Goal: Task Accomplishment & Management: Manage account settings

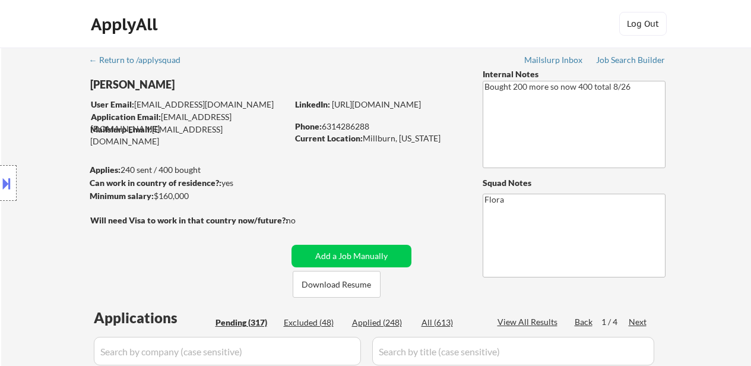
select select ""pending""
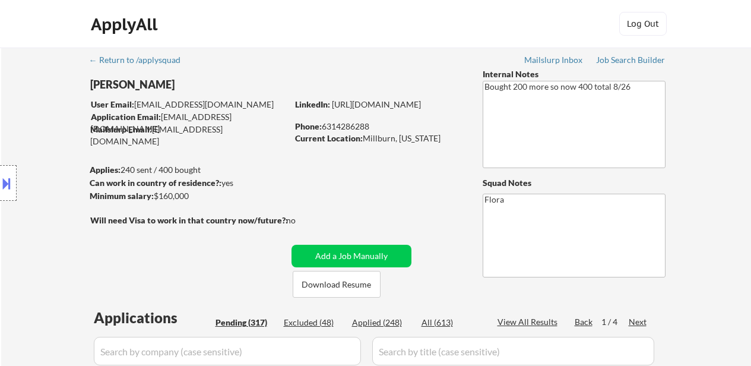
select select ""pending""
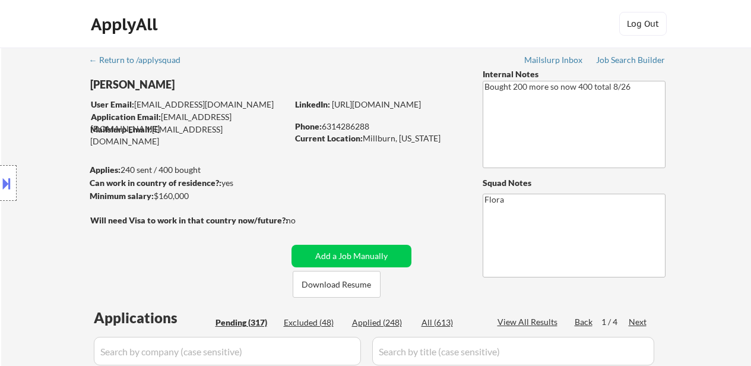
select select ""pending""
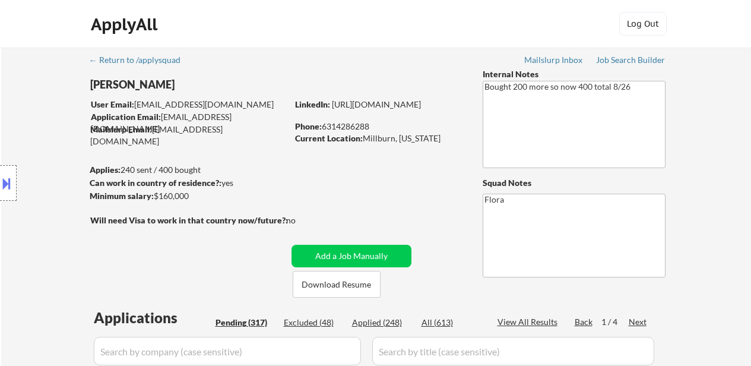
select select ""pending""
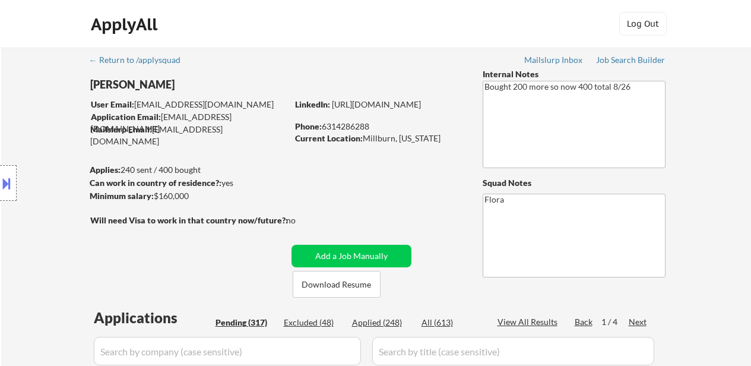
select select ""pending""
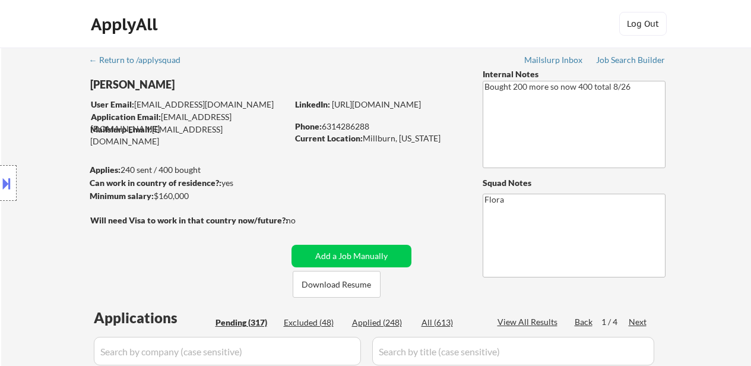
select select ""pending""
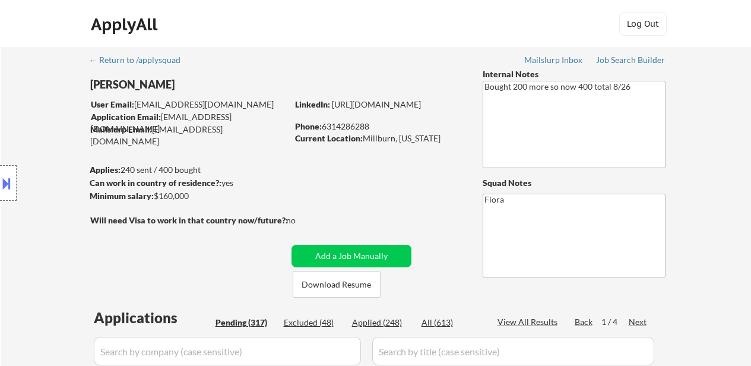
select select ""pending""
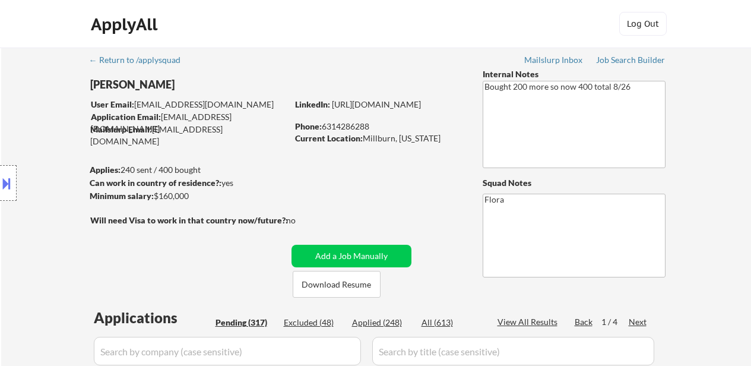
select select ""pending""
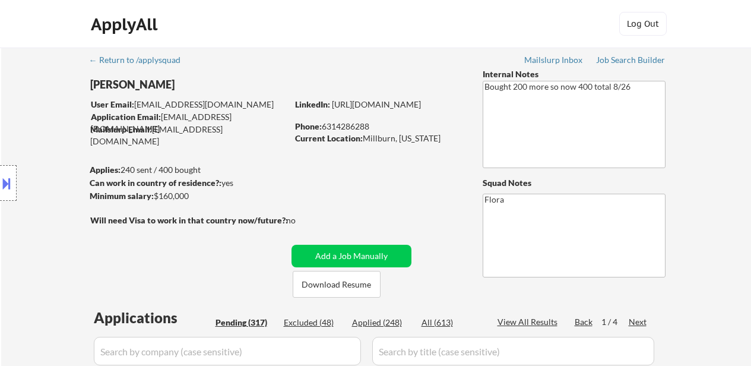
select select ""pending""
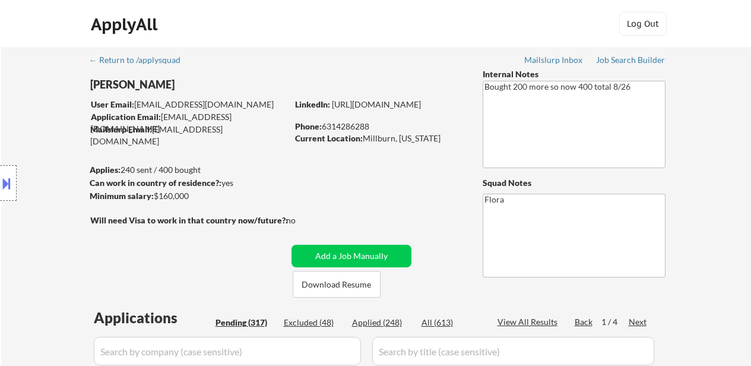
select select ""pending""
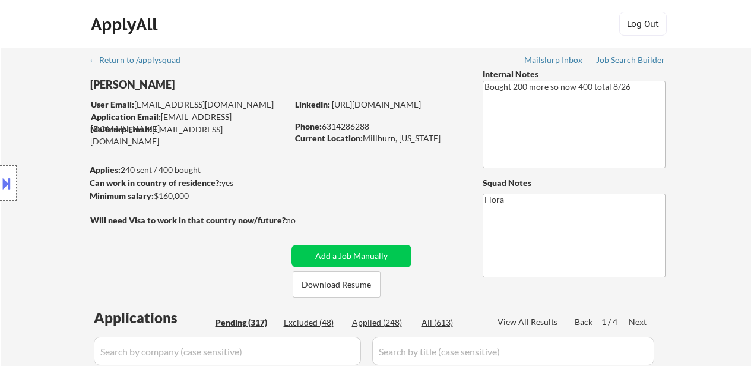
select select ""pending""
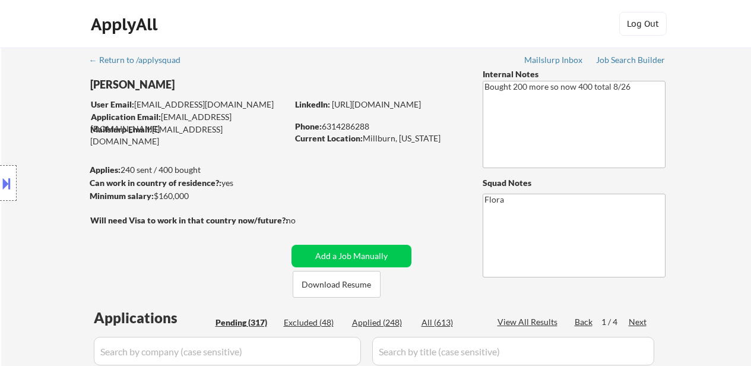
select select ""pending""
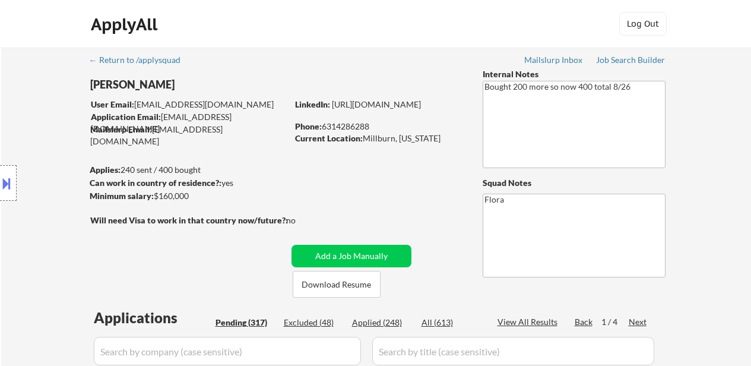
select select ""pending""
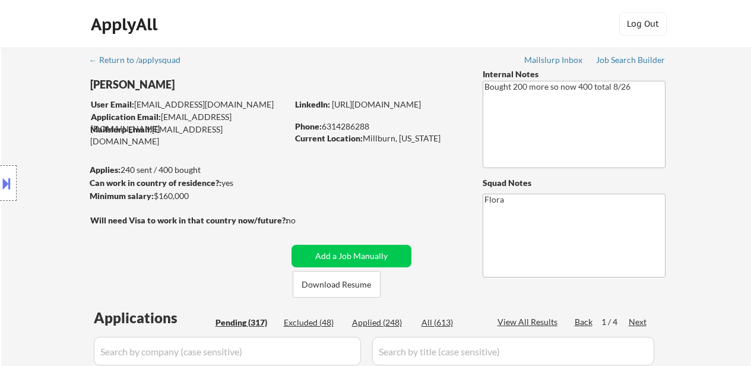
select select ""pending""
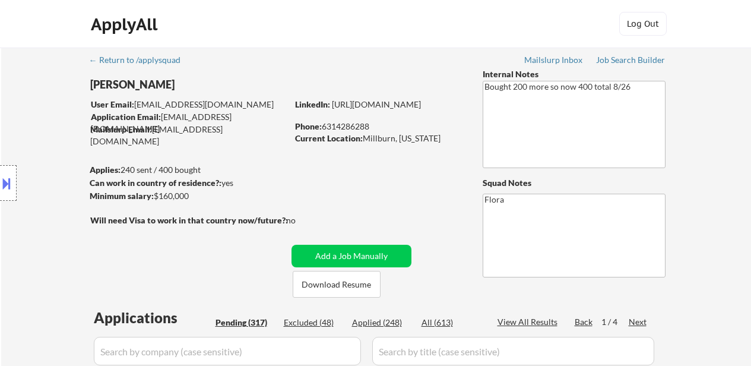
select select ""pending""
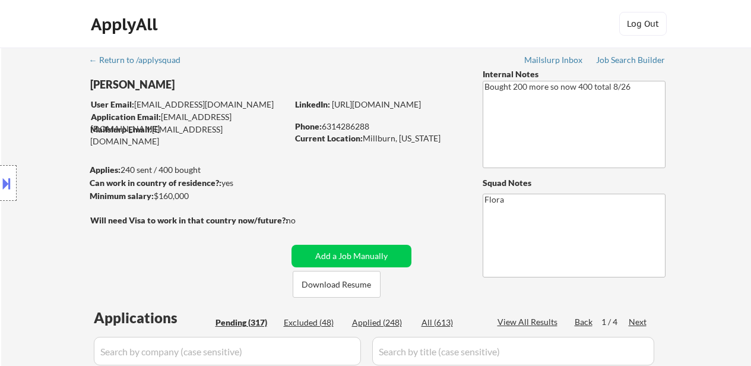
select select ""pending""
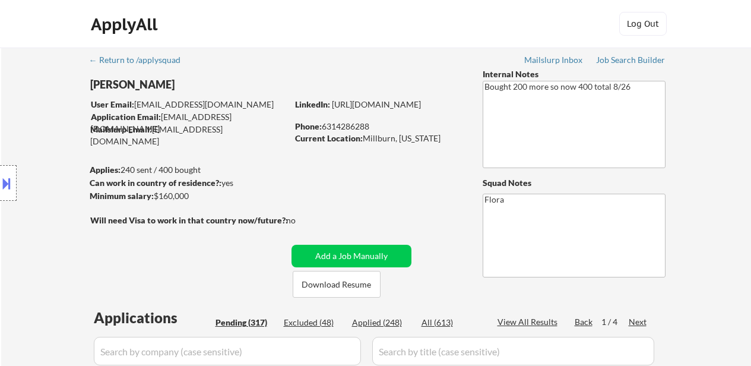
select select ""pending""
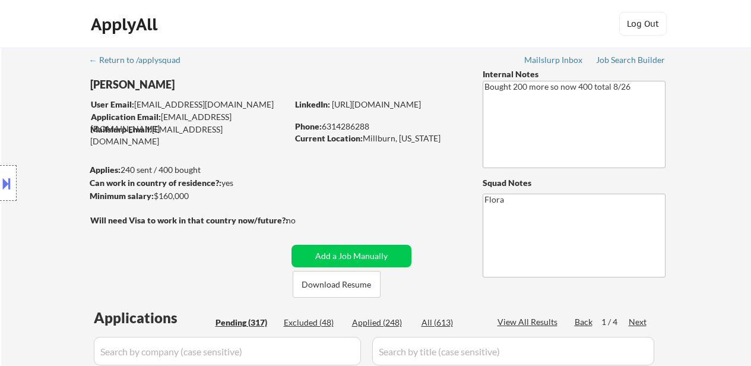
select select ""pending""
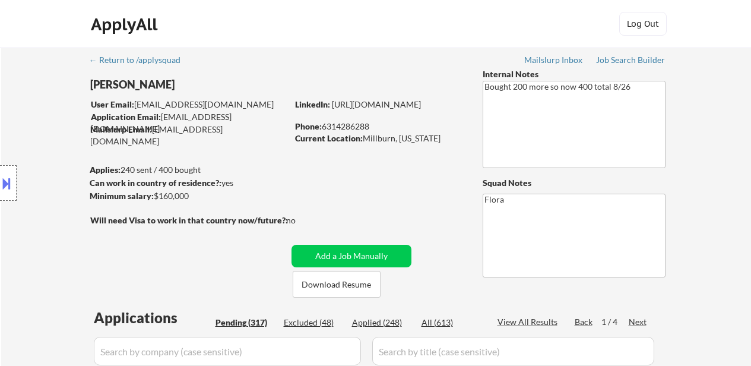
select select ""pending""
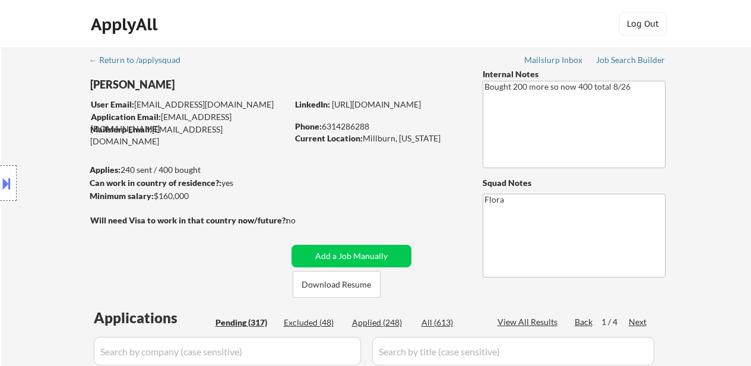
select select ""pending""
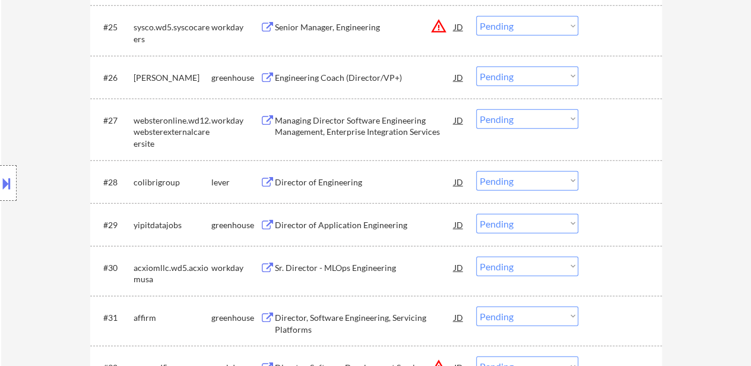
scroll to position [1663, 0]
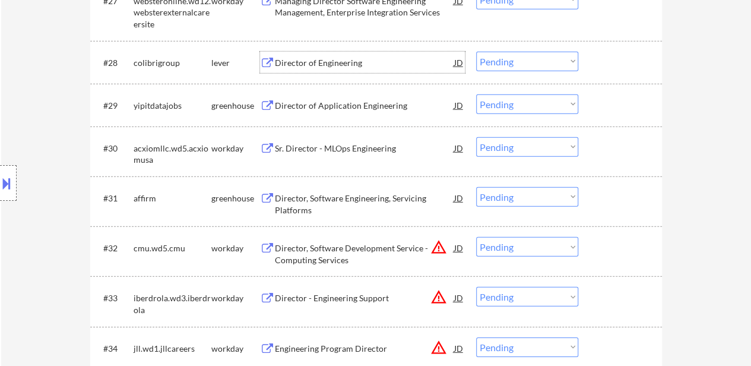
click at [330, 59] on div "Director of Engineering" at bounding box center [364, 63] width 179 height 12
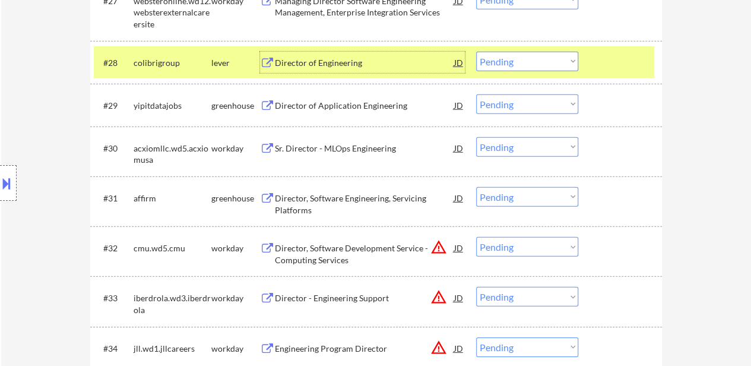
click at [554, 61] on select "Choose an option... Pending Applied Excluded (Questions) Excluded (Expired) Exc…" at bounding box center [527, 62] width 102 height 20
click at [476, 52] on select "Choose an option... Pending Applied Excluded (Questions) Excluded (Expired) Exc…" at bounding box center [527, 62] width 102 height 20
select select ""pending""
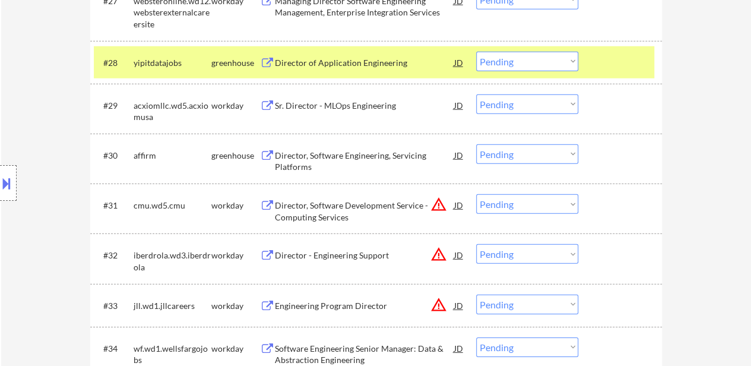
click at [602, 52] on div at bounding box center [622, 62] width 52 height 21
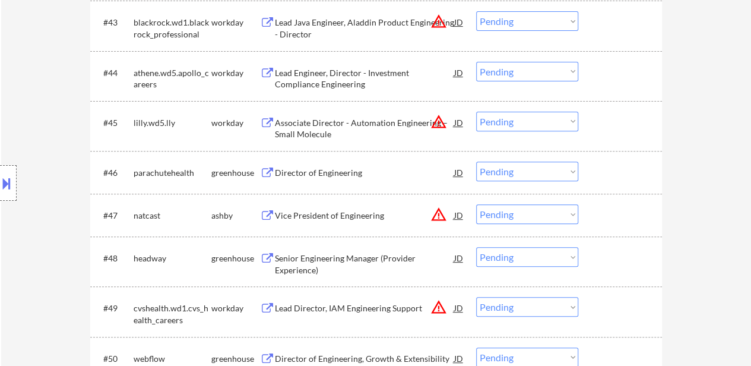
scroll to position [2436, 0]
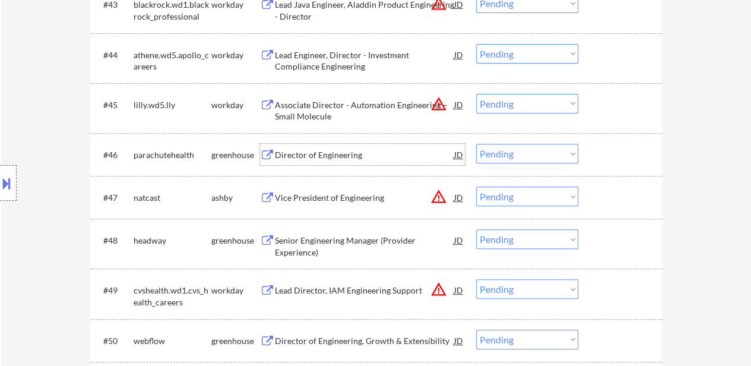
click at [337, 156] on div "Director of Engineering" at bounding box center [364, 155] width 179 height 12
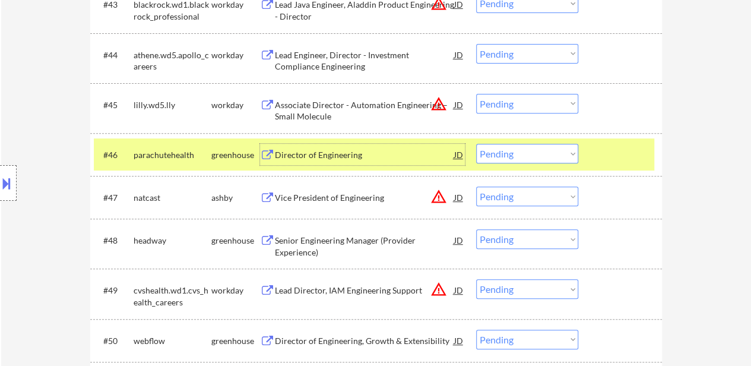
click at [556, 157] on select "Choose an option... Pending Applied Excluded (Questions) Excluded (Expired) Exc…" at bounding box center [527, 154] width 102 height 20
click at [476, 144] on select "Choose an option... Pending Applied Excluded (Questions) Excluded (Expired) Exc…" at bounding box center [527, 154] width 102 height 20
select select ""pending""
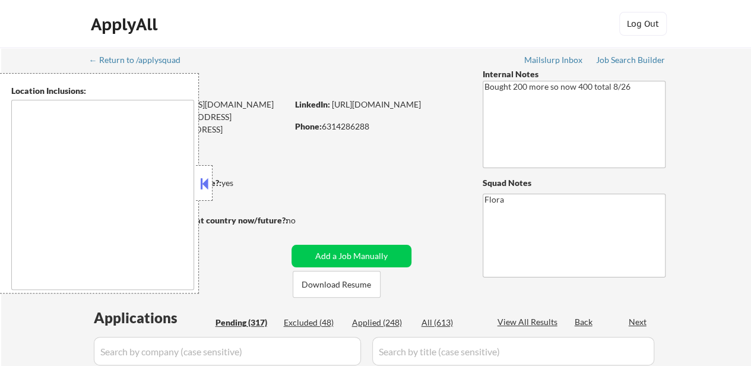
select select ""pending""
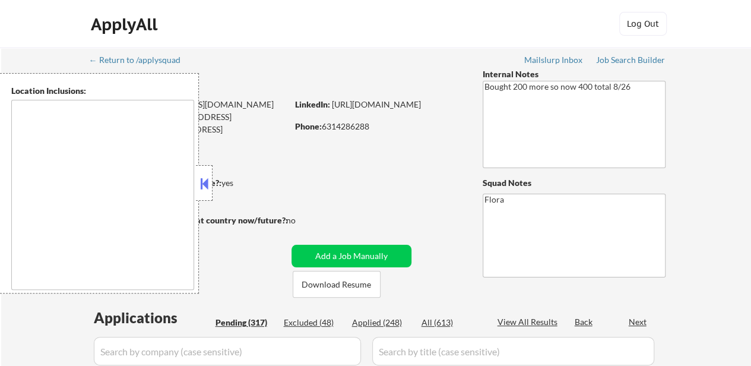
select select ""pending""
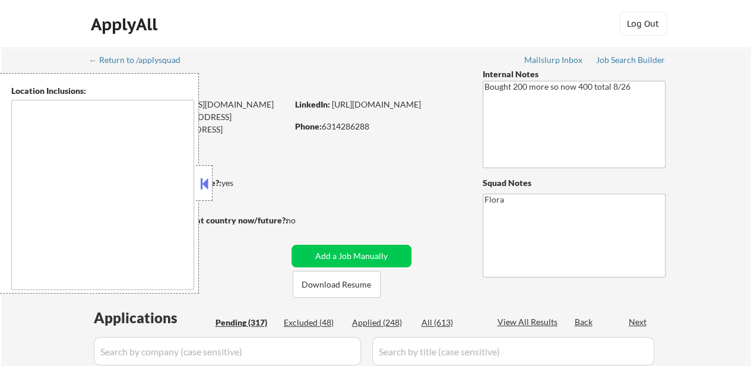
select select ""pending""
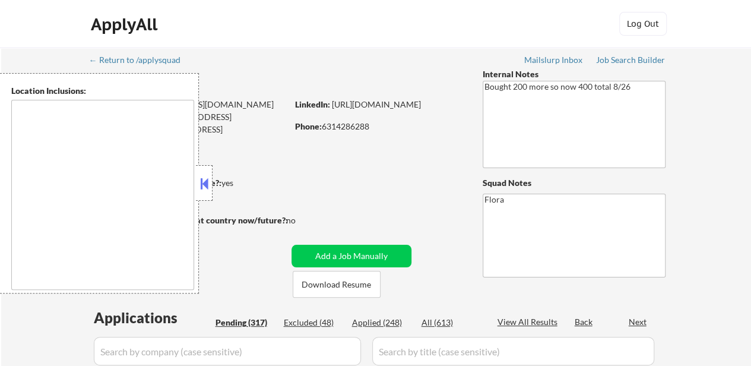
select select ""pending""
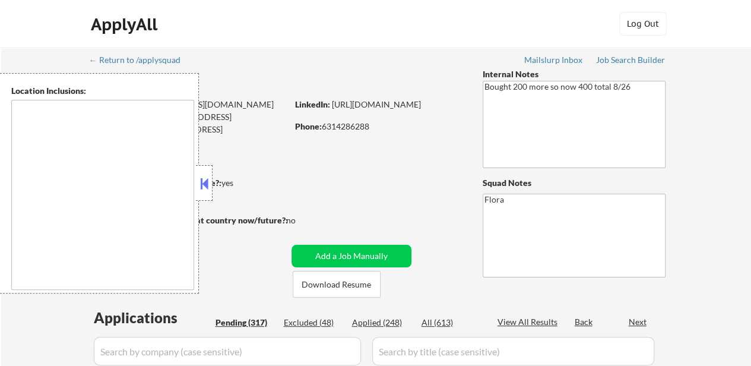
select select ""pending""
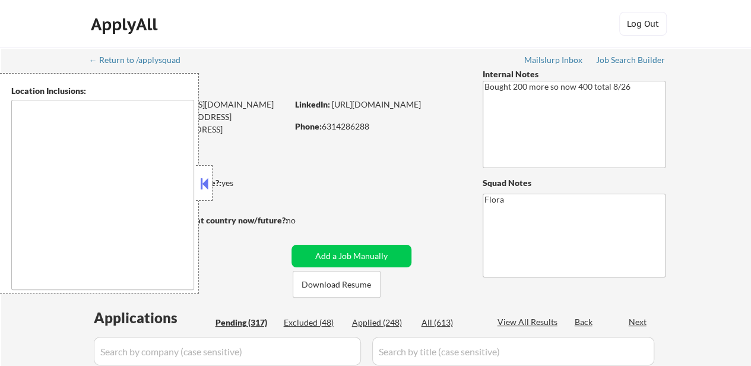
select select ""pending""
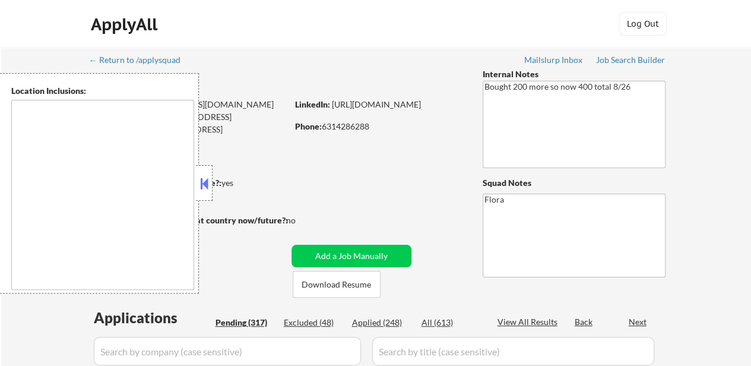
select select ""pending""
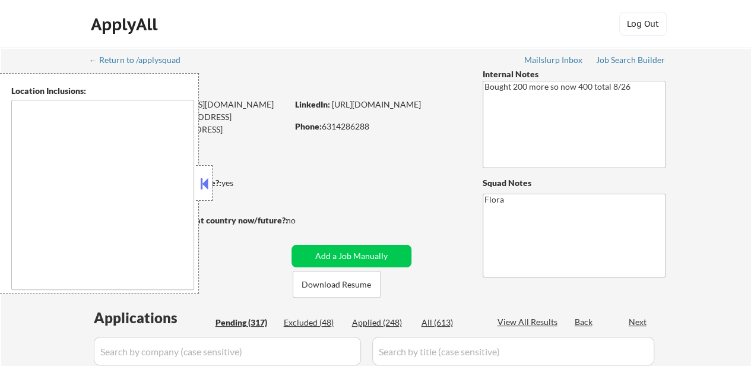
select select ""pending""
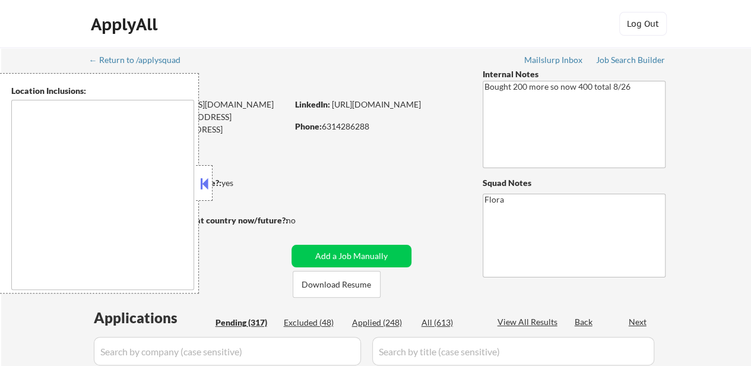
select select ""pending""
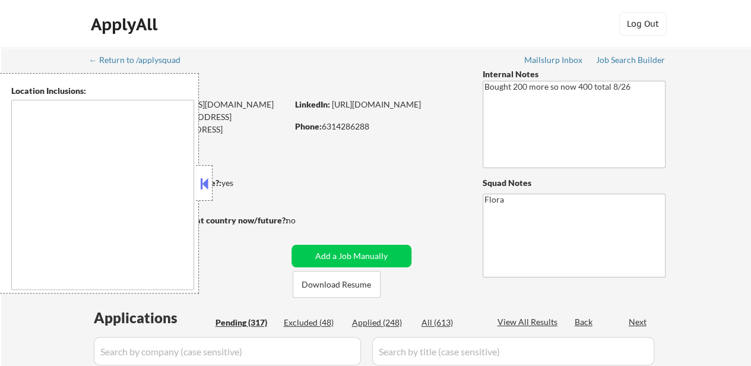
select select ""pending""
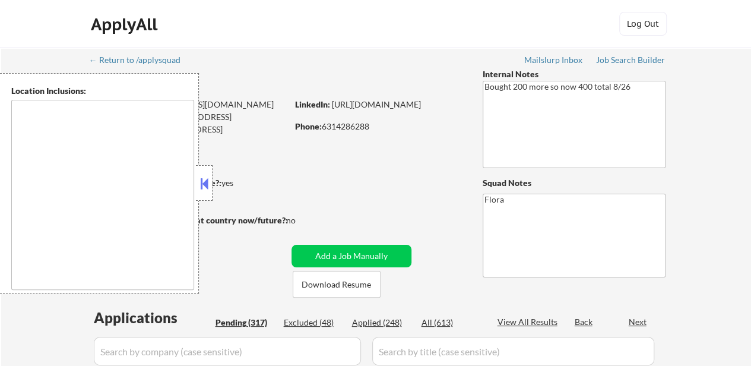
select select ""pending""
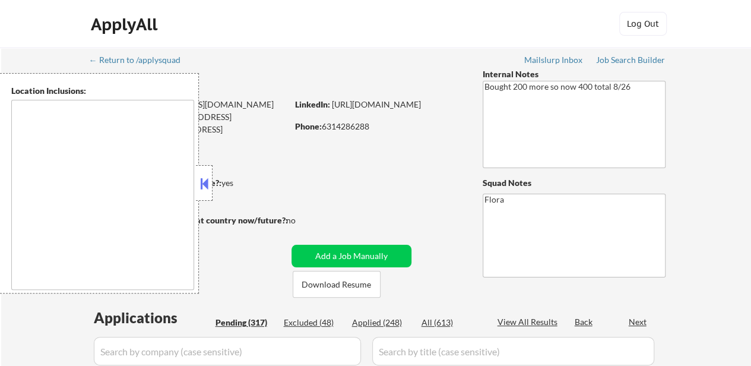
select select ""pending""
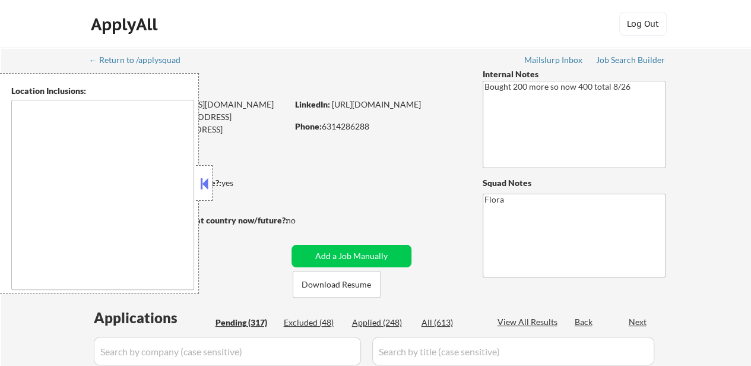
select select ""pending""
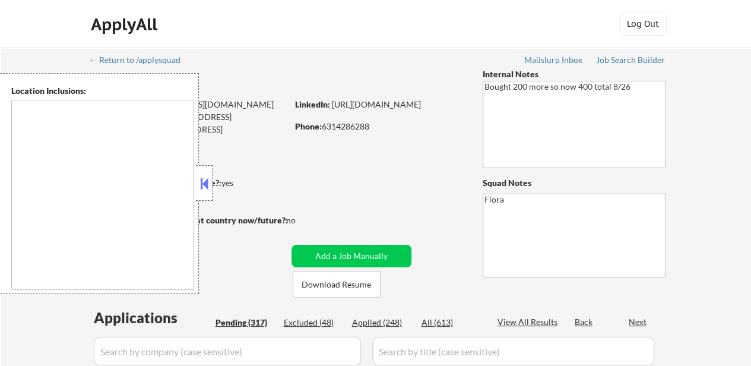
select select ""pending""
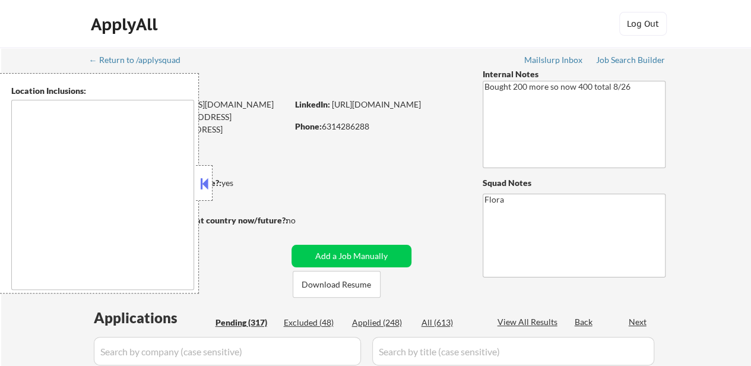
select select ""pending""
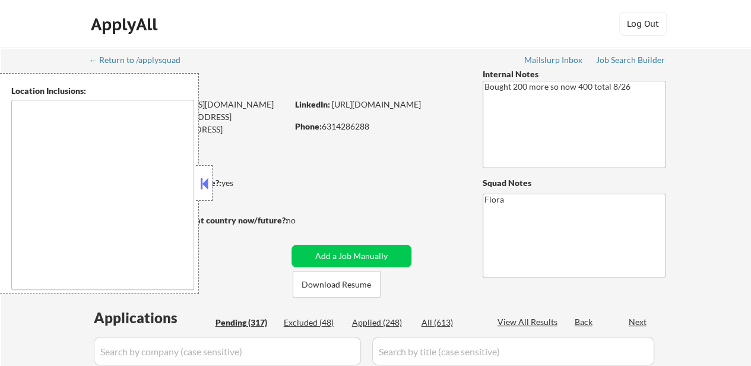
select select ""pending""
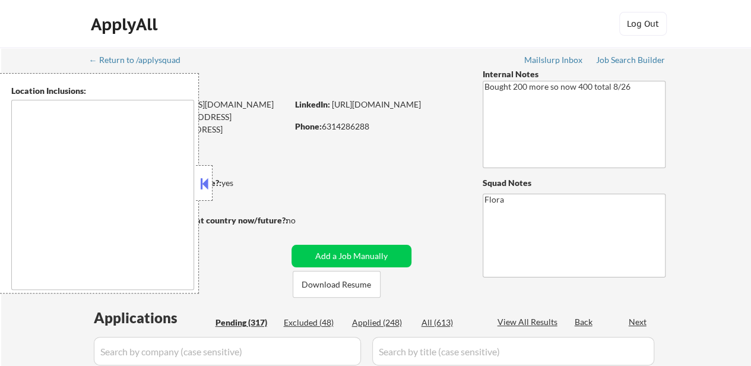
select select ""pending""
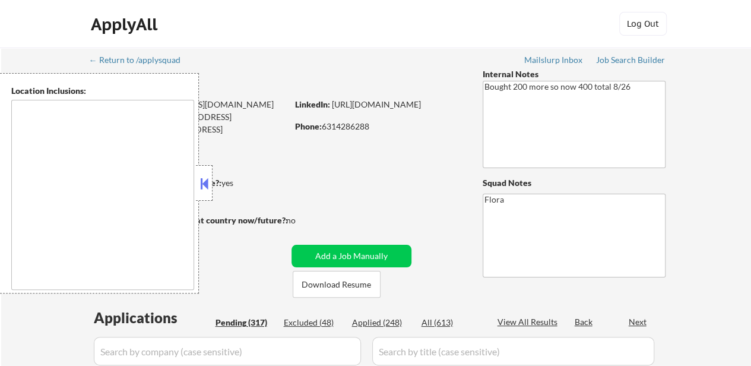
select select ""pending""
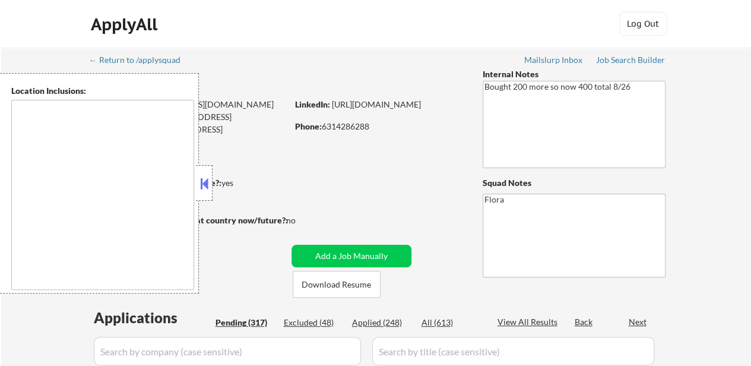
select select ""pending""
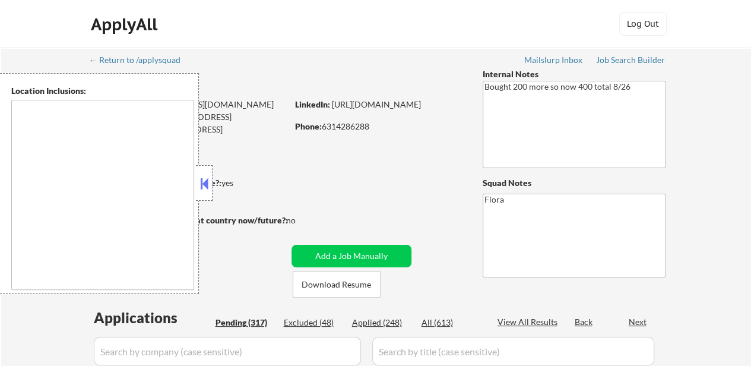
select select ""pending""
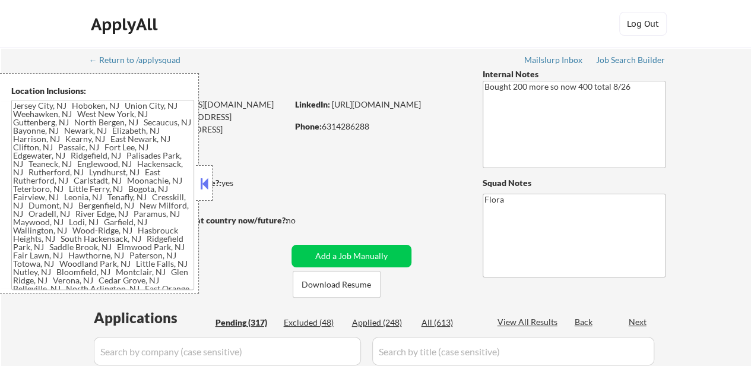
type textarea "[GEOGRAPHIC_DATA], [GEOGRAPHIC_DATA] [GEOGRAPHIC_DATA], [GEOGRAPHIC_DATA] [GEOG…"
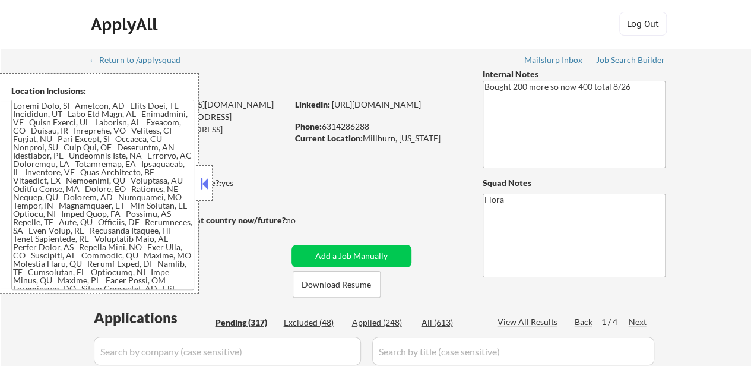
click at [203, 171] on div at bounding box center [204, 183] width 17 height 36
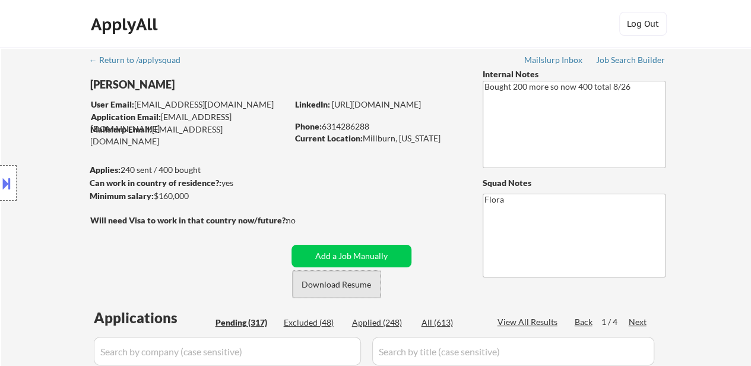
click at [334, 284] on button "Download Resume" at bounding box center [337, 284] width 88 height 27
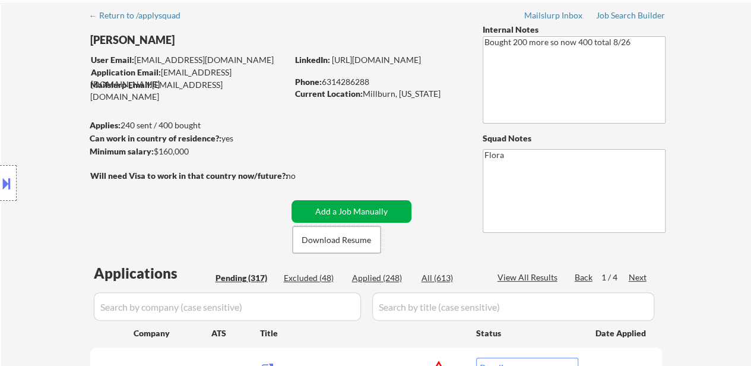
scroll to position [59, 0]
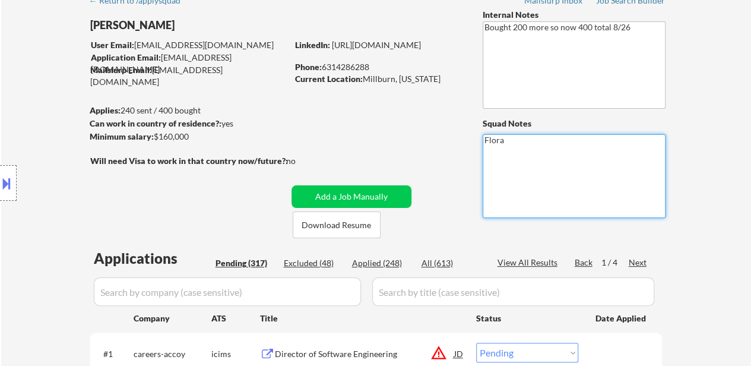
click at [566, 144] on textarea "Flora" at bounding box center [574, 176] width 183 height 84
type textarea "Flora 308"
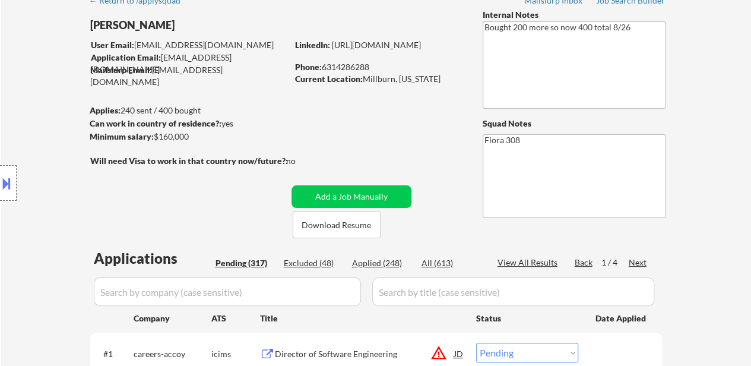
click at [309, 263] on div "Excluded (48)" at bounding box center [313, 263] width 59 height 12
click at [374, 267] on div "Applied (248)" at bounding box center [381, 263] width 59 height 12
select select ""applied""
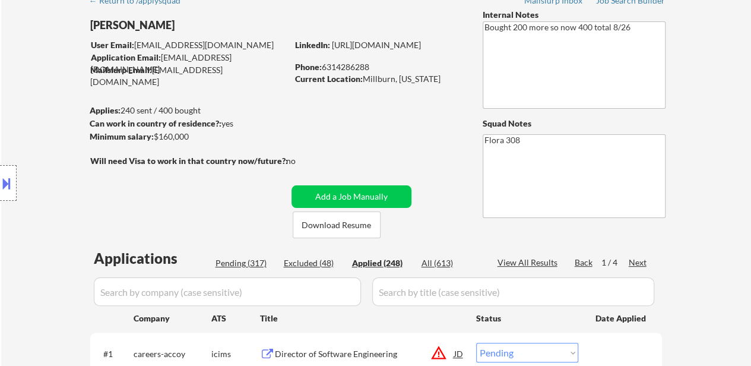
select select ""applied""
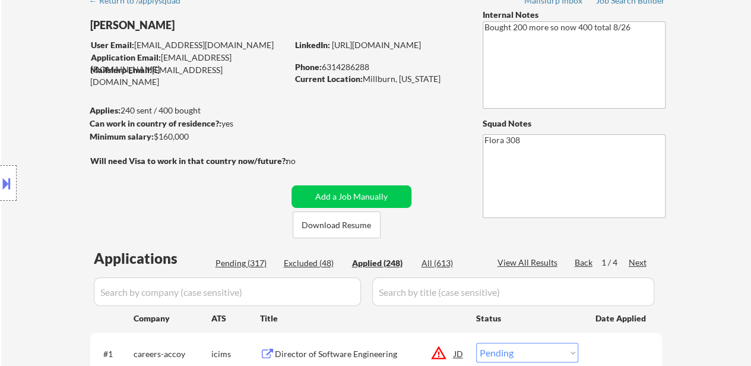
select select ""applied""
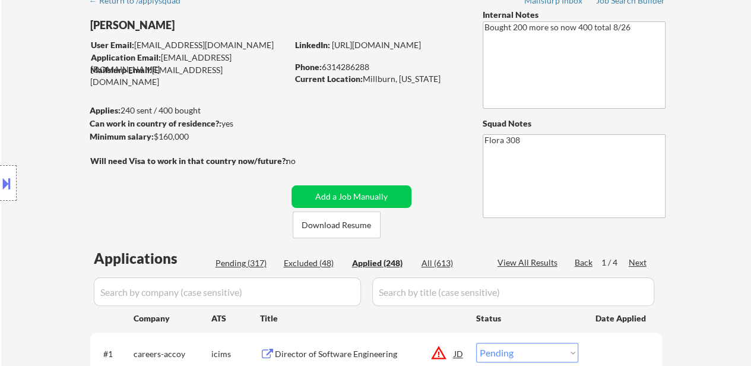
select select ""applied""
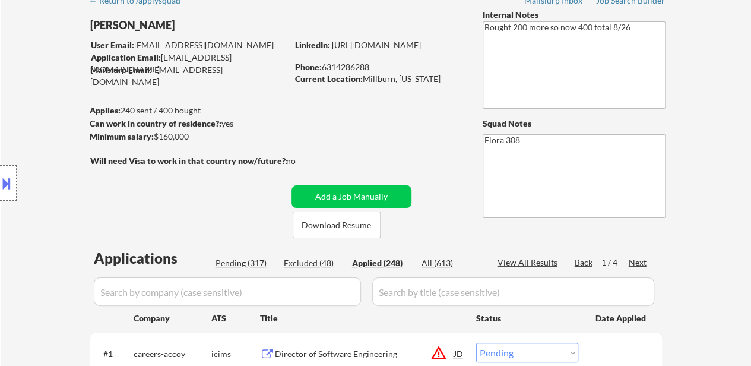
select select ""applied""
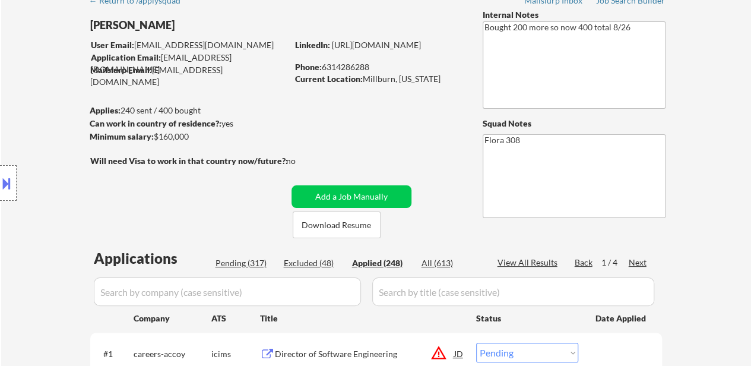
select select ""applied""
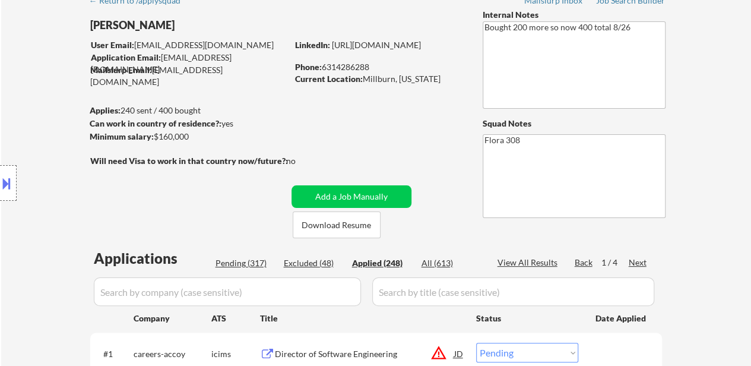
select select ""applied""
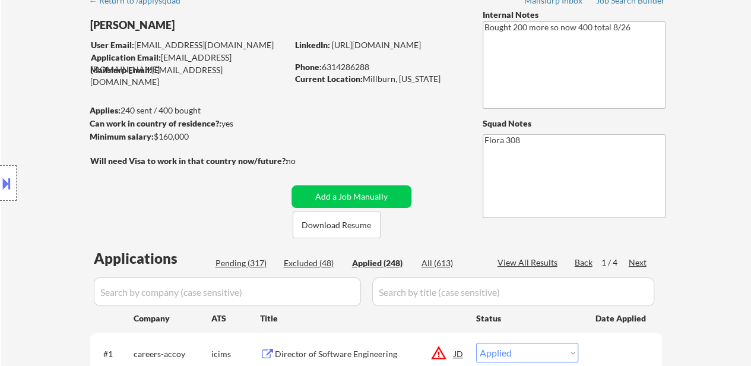
select select ""applied""
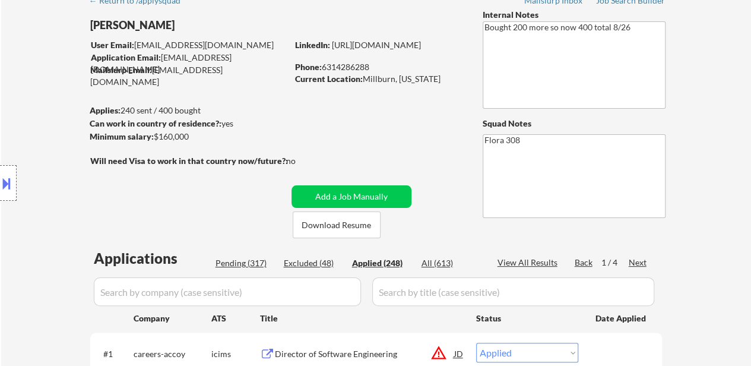
select select ""applied""
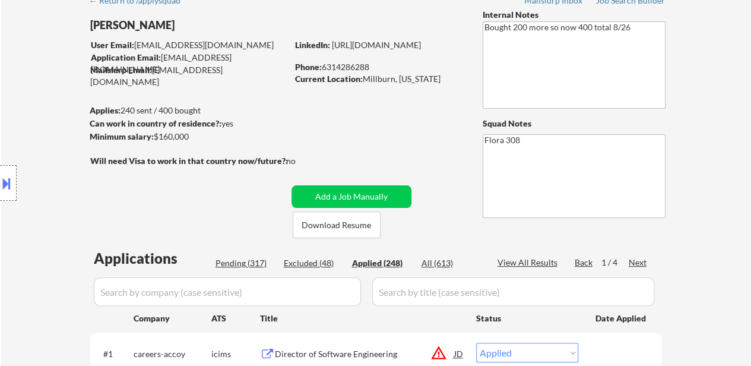
select select ""applied""
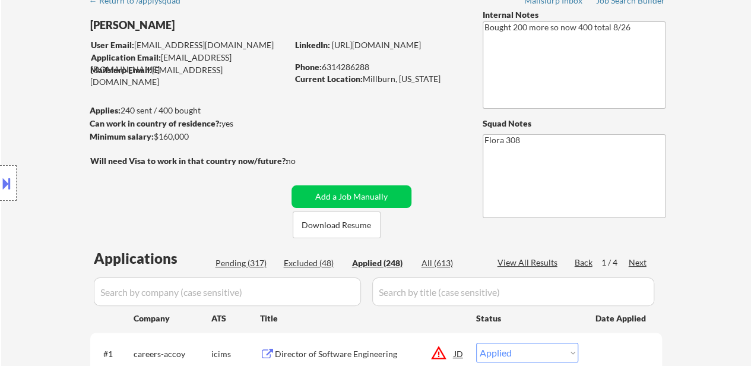
select select ""applied""
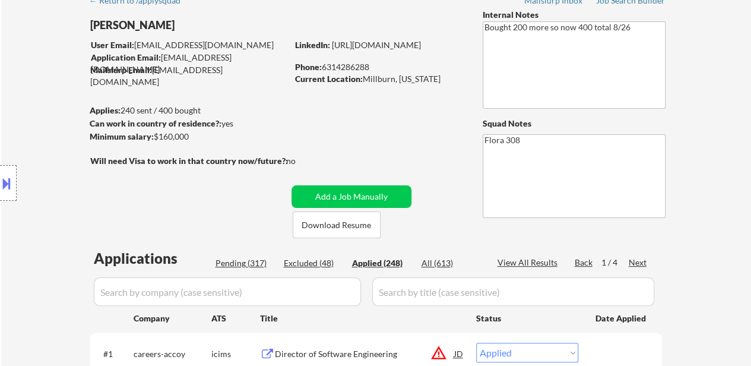
select select ""applied""
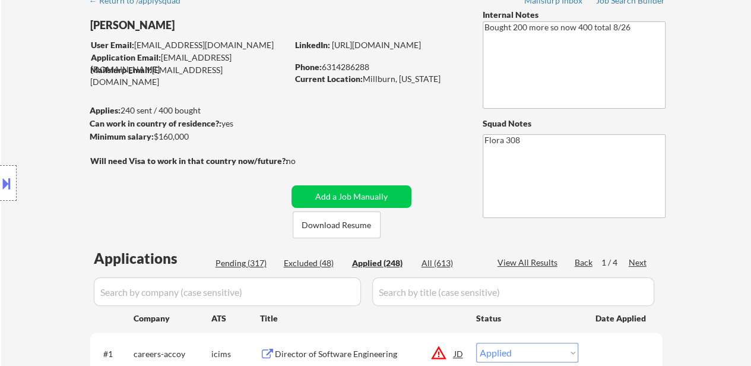
select select ""applied""
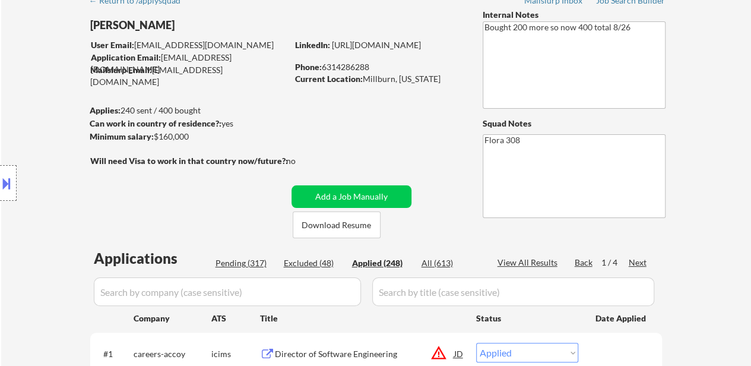
select select ""applied""
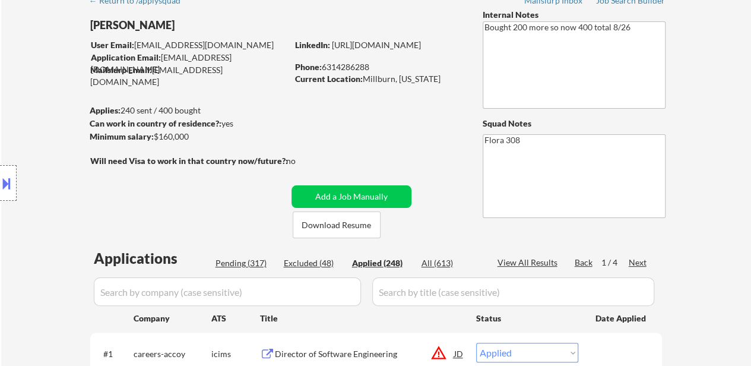
select select ""applied""
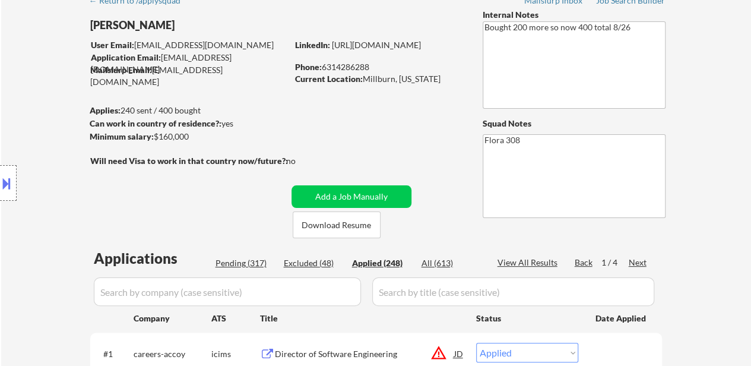
select select ""applied""
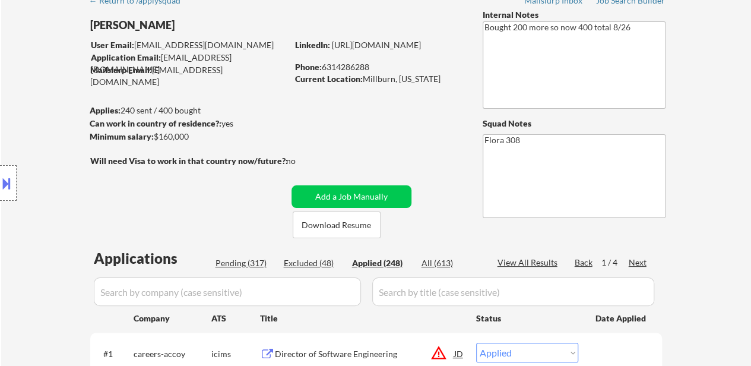
select select ""applied""
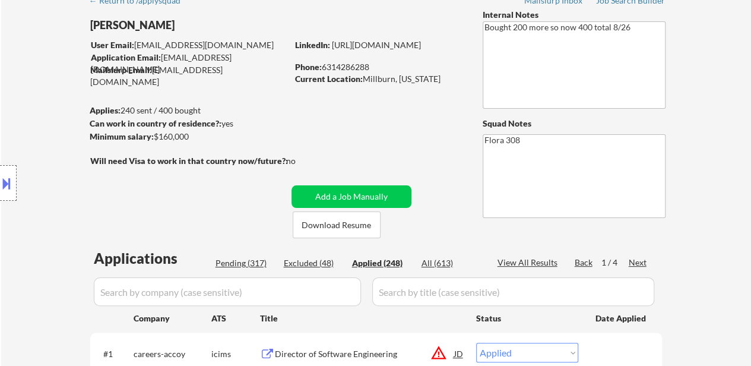
select select ""applied""
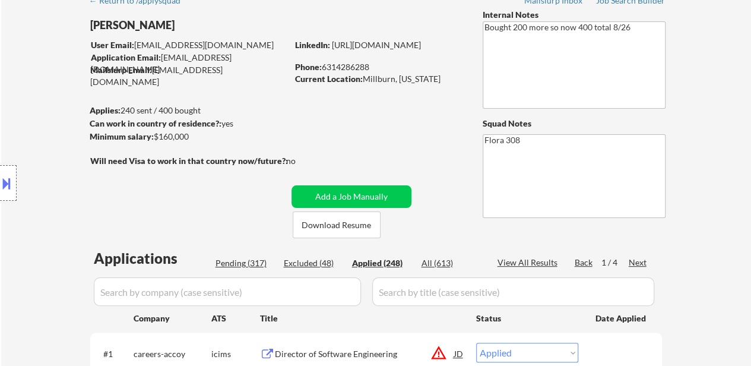
select select ""applied""
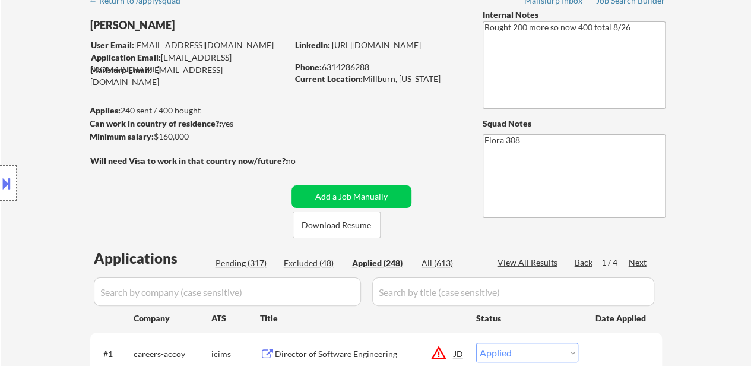
select select ""applied""
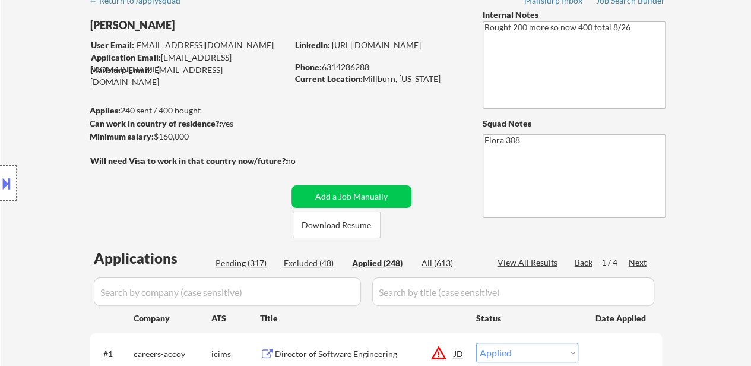
select select ""applied""
